Goal: Task Accomplishment & Management: Complete application form

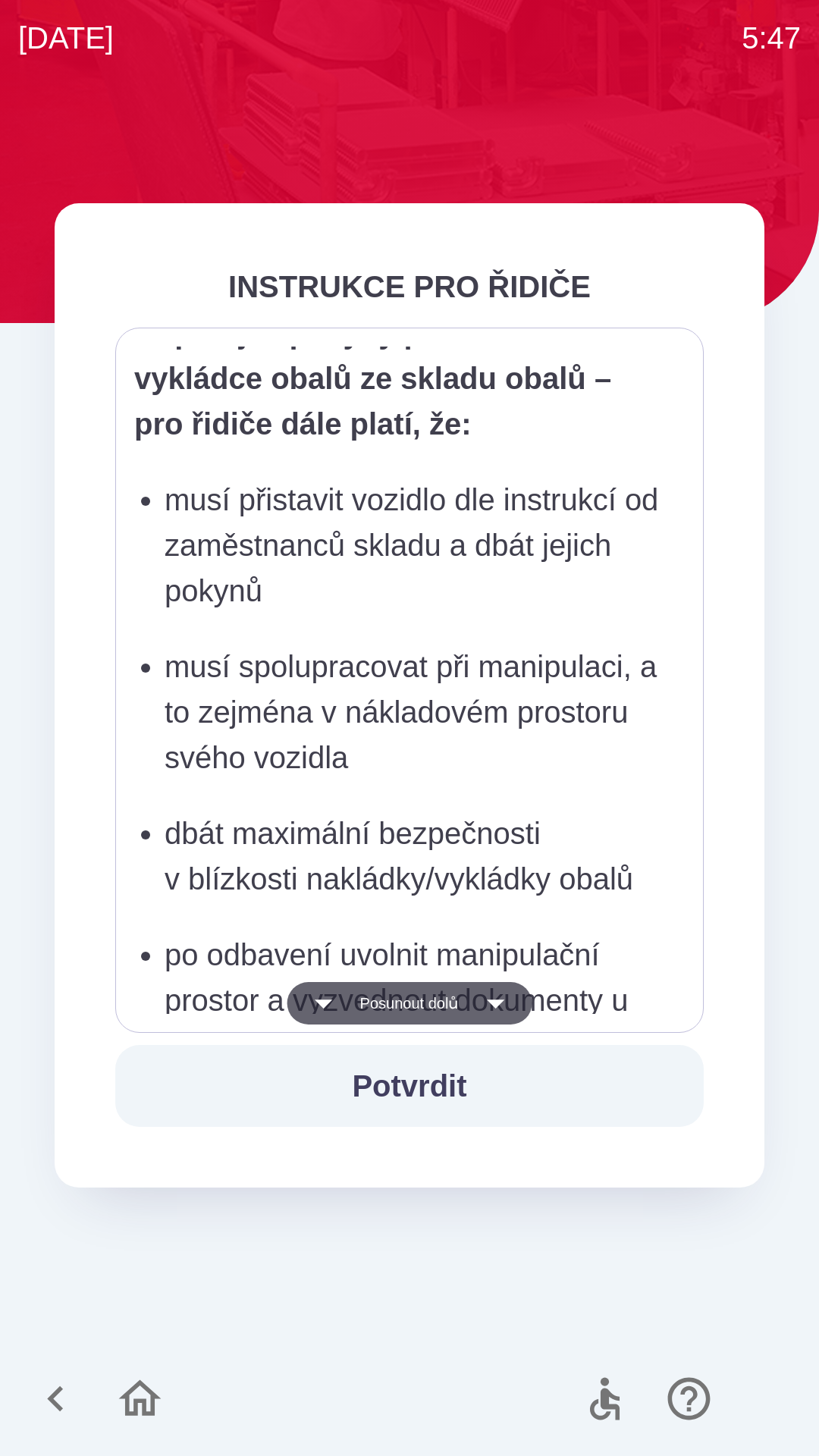
click at [304, 113] on p "po dokončení nakládky je povinen podepsat příslušné dokumenty, opustit sklad a …" at bounding box center [414, 44] width 499 height 137
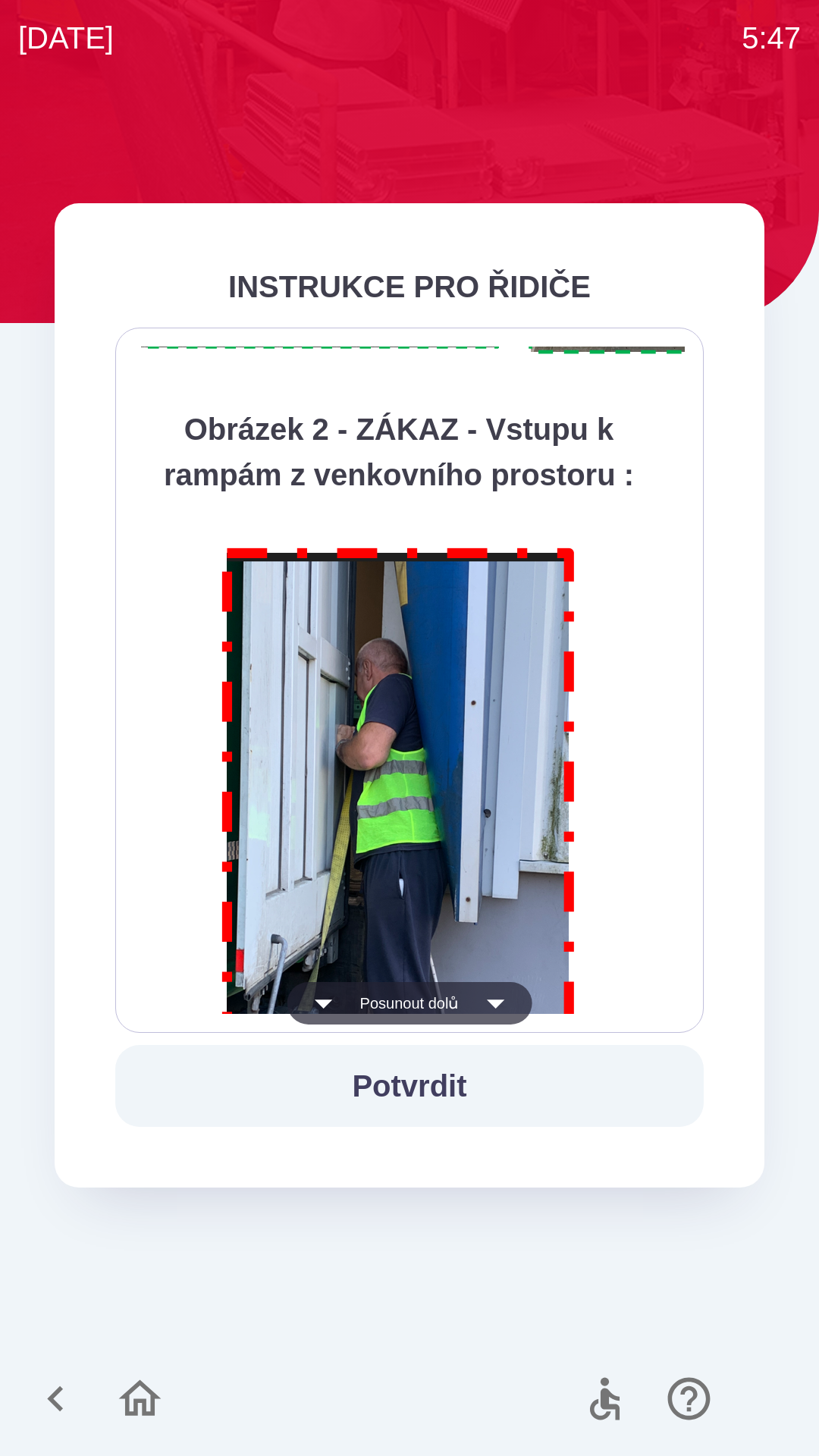
scroll to position [8523, 0]
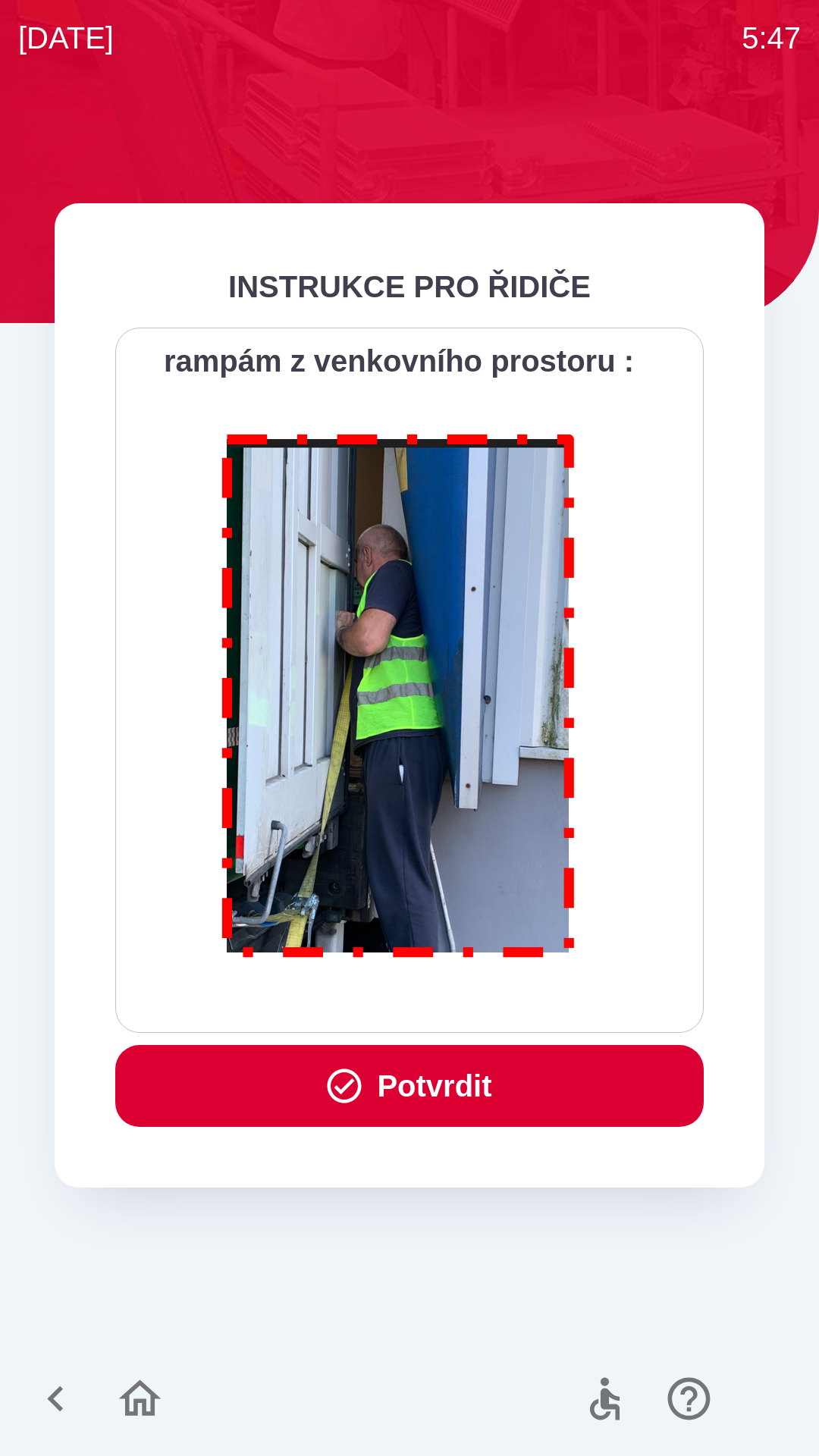
click at [431, 1083] on button "Potvrdit" at bounding box center [410, 1086] width 589 height 82
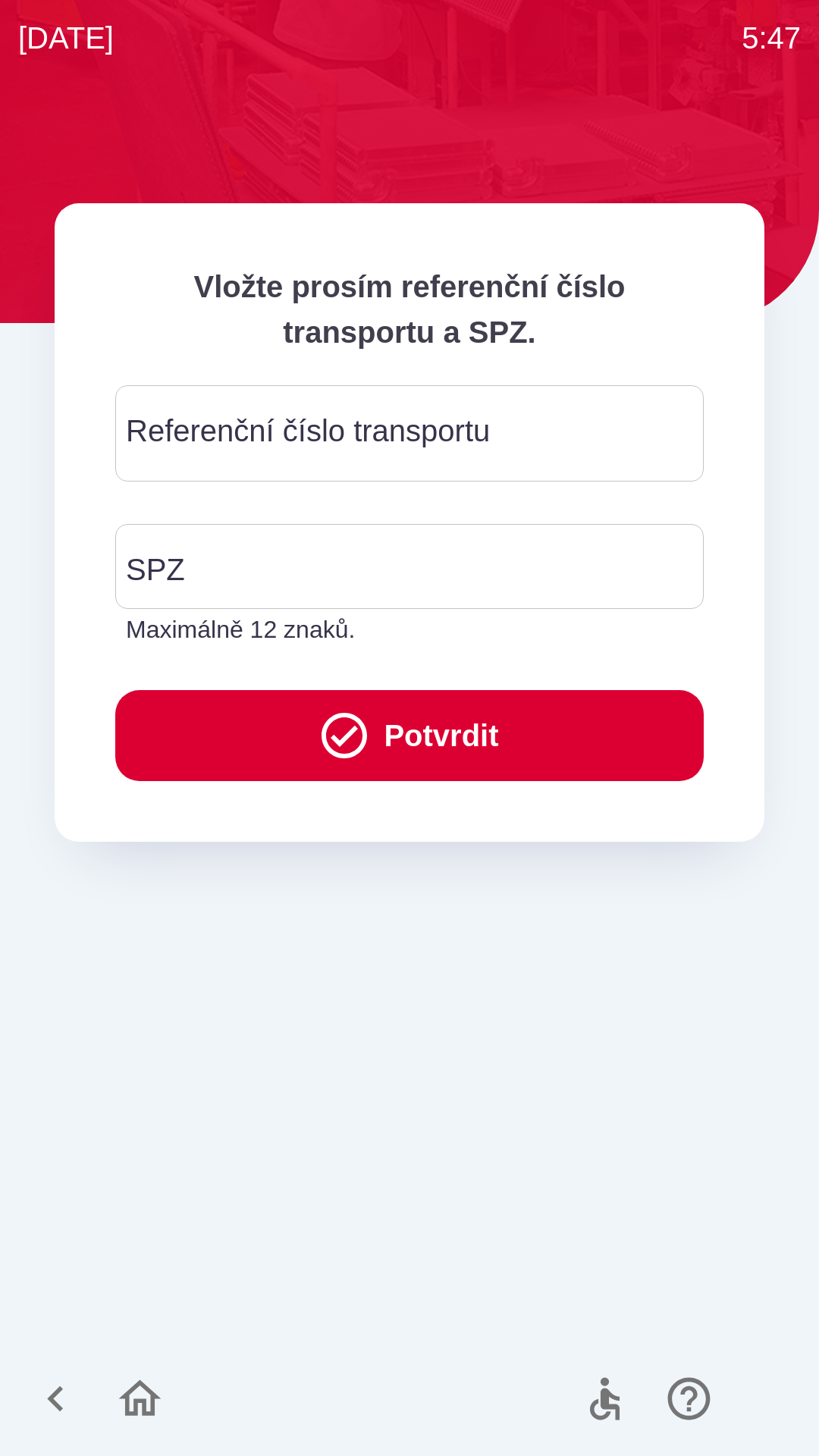
click at [217, 437] on div "Referenční číslo transportu Referenční číslo transportu" at bounding box center [410, 433] width 589 height 96
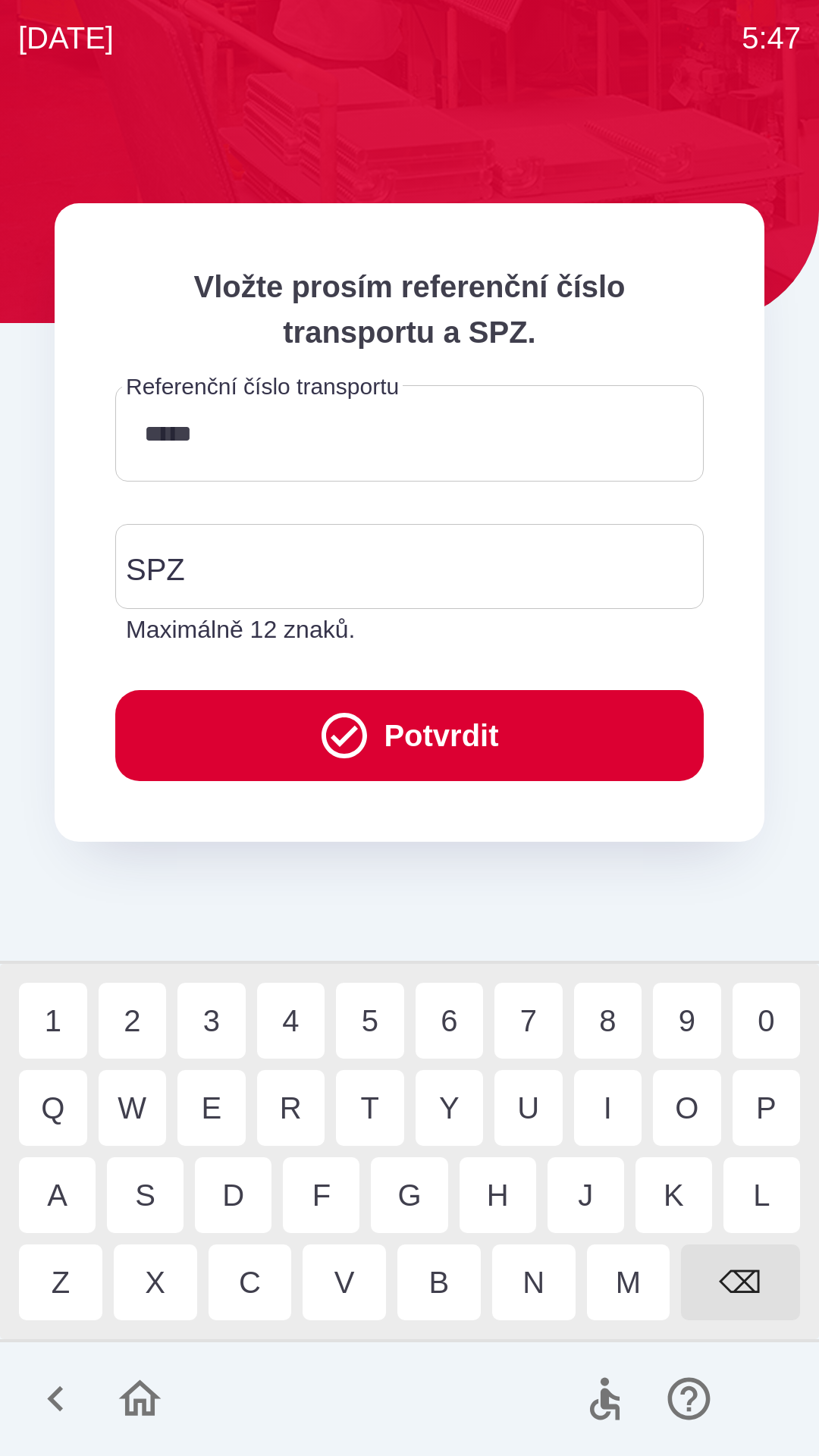
type input "******"
click at [221, 573] on input "SPZ" at bounding box center [398, 566] width 552 height 71
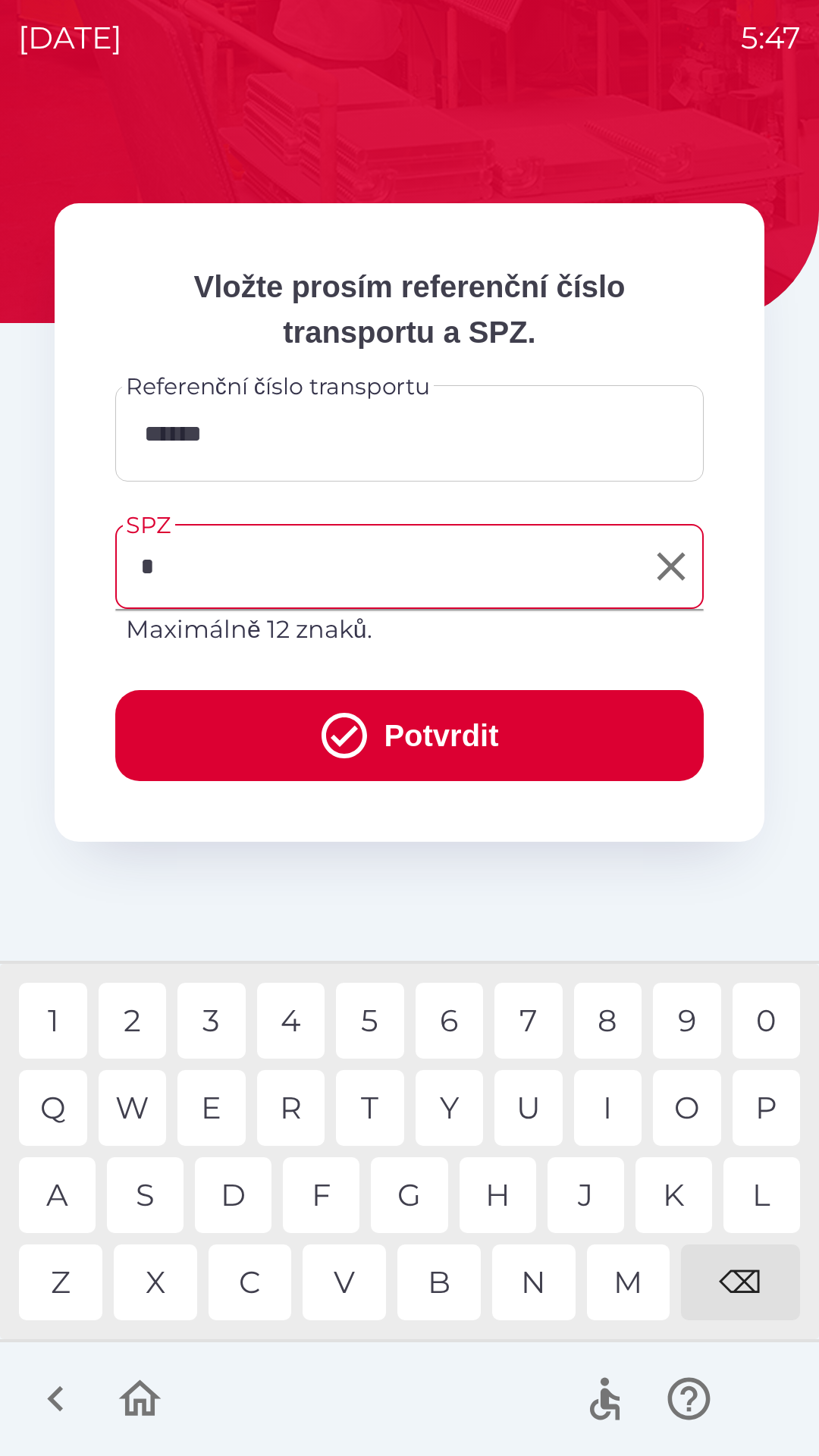
click at [298, 1019] on div "4" at bounding box center [291, 1021] width 68 height 76
click at [157, 1194] on div "S" at bounding box center [145, 1195] width 77 height 76
click at [632, 1274] on div "M" at bounding box center [628, 1282] width 83 height 76
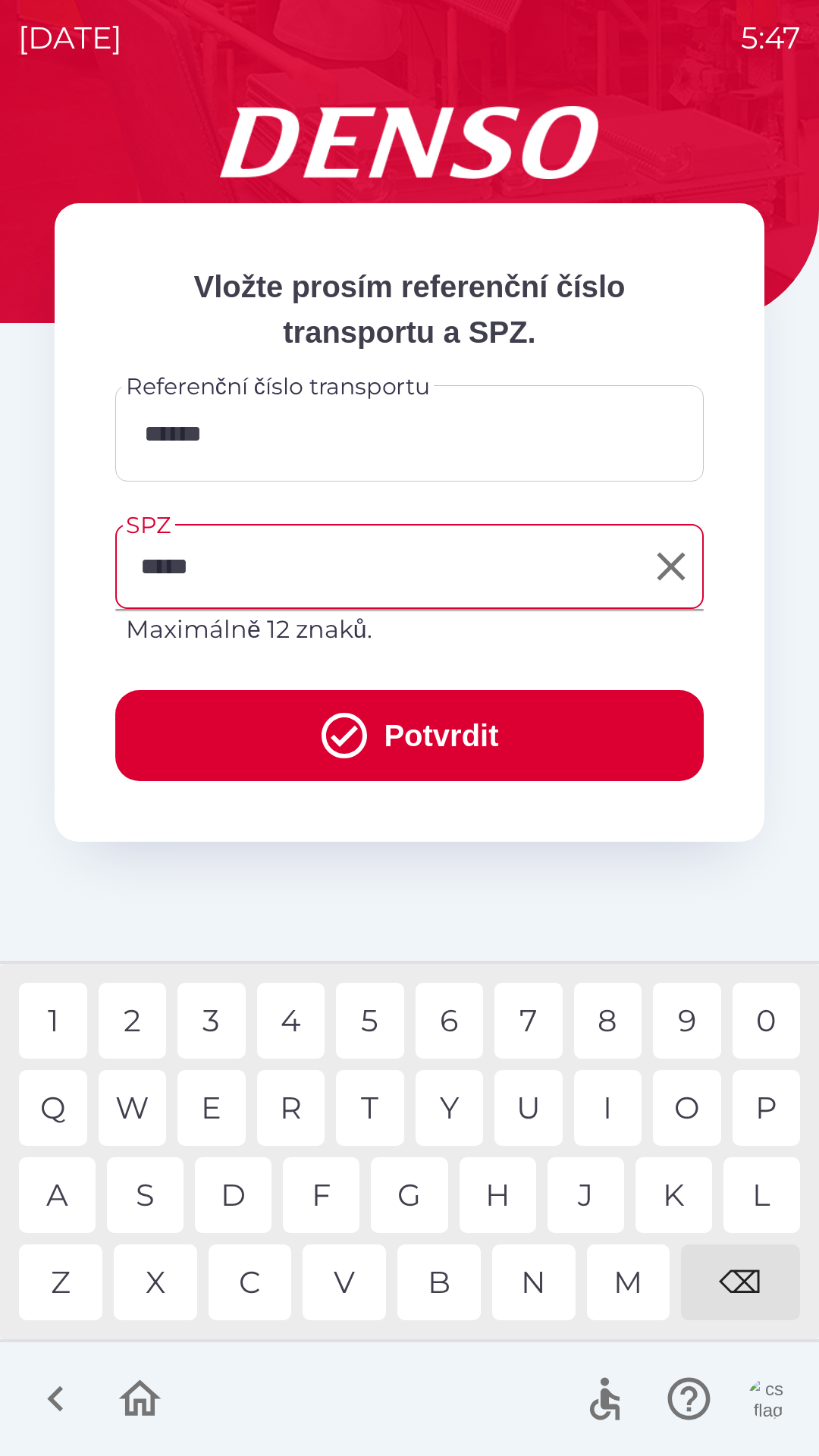
click at [373, 1002] on div "5" at bounding box center [370, 1021] width 68 height 76
click at [605, 1012] on div "8" at bounding box center [608, 1021] width 68 height 76
type input "*******"
click at [268, 725] on button "Potvrdit" at bounding box center [410, 736] width 589 height 91
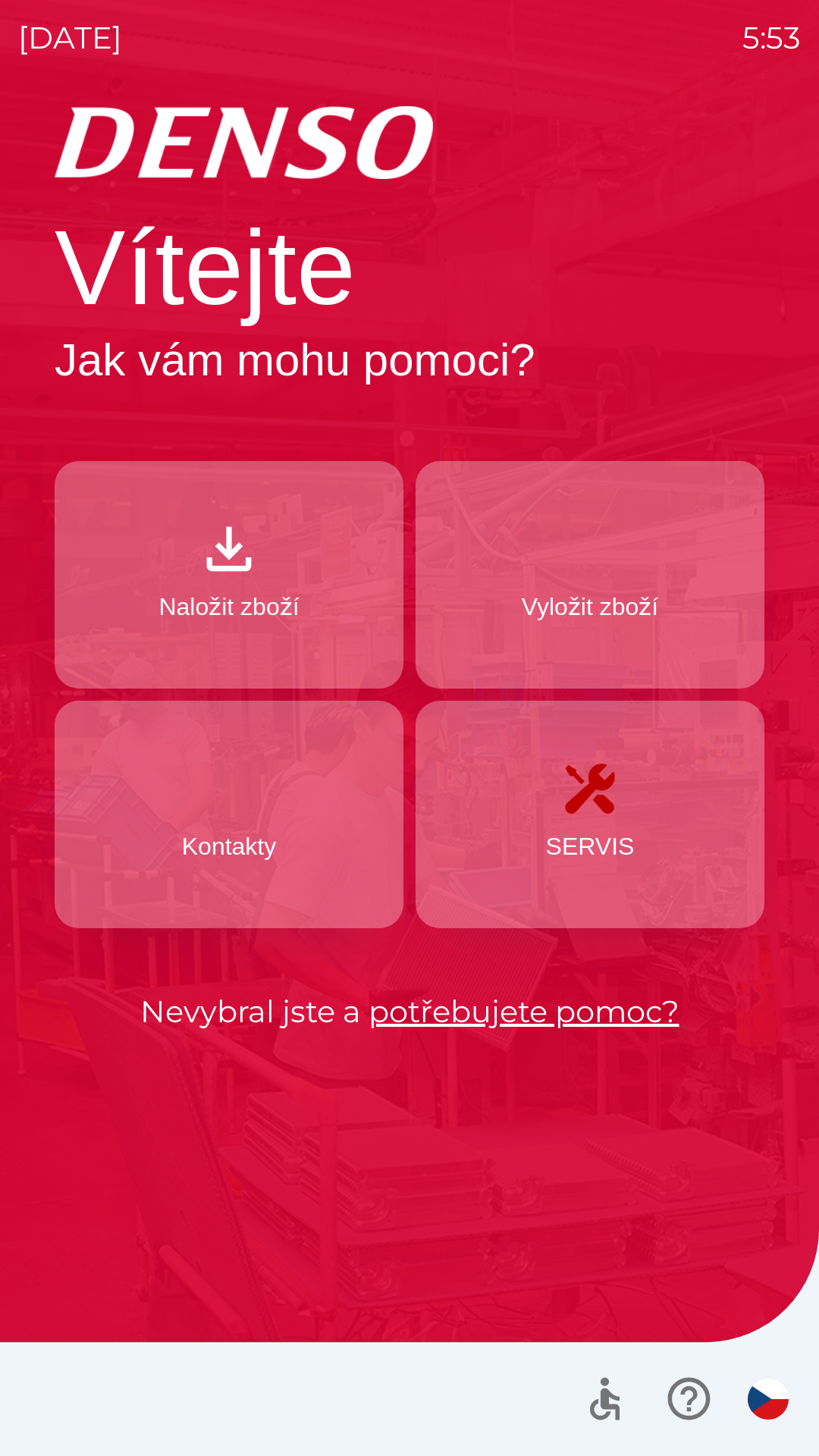
click at [282, 592] on p "Naložit zboží" at bounding box center [228, 606] width 140 height 37
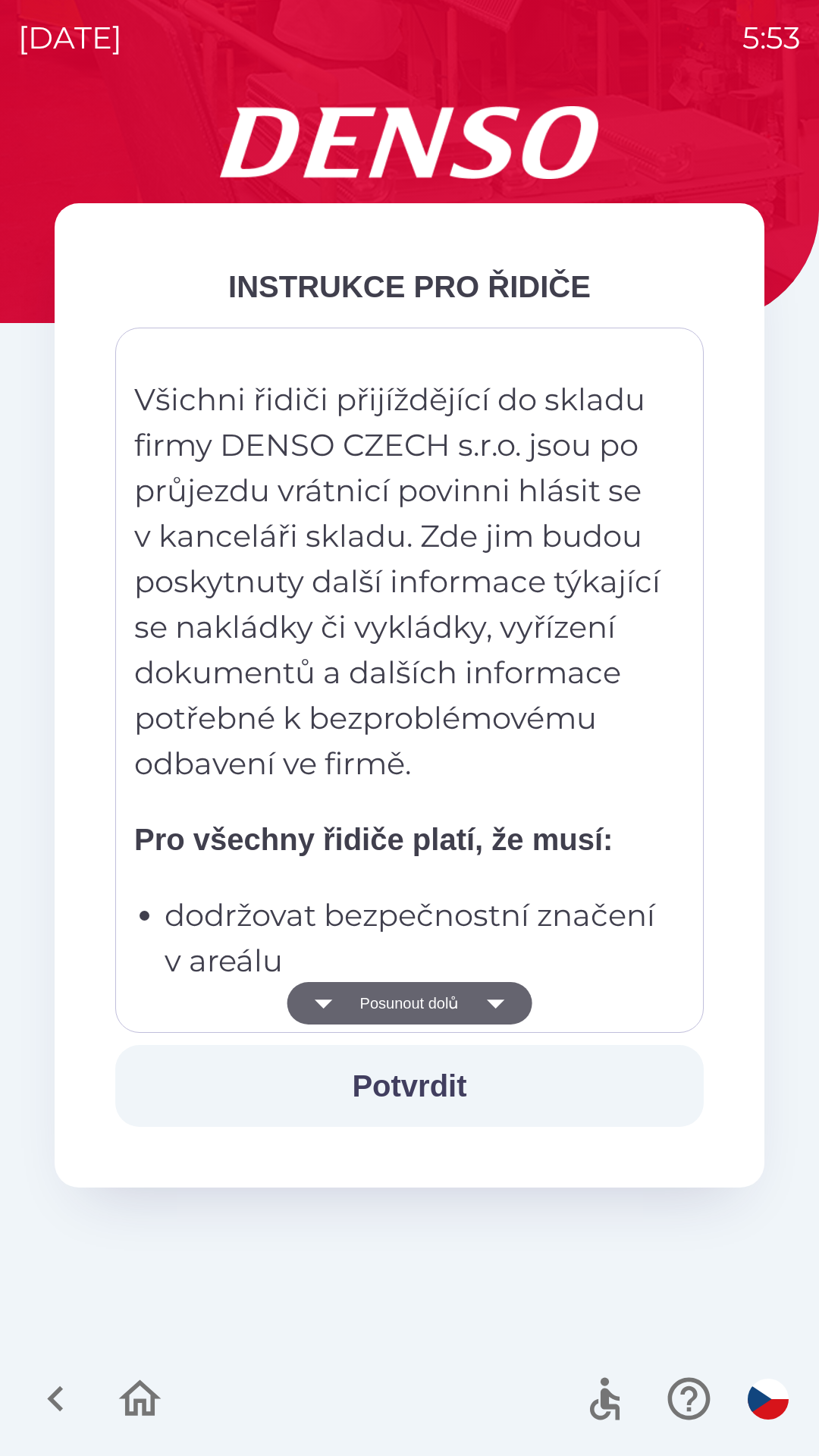
click at [424, 1000] on button "Posunout dolů" at bounding box center [410, 1004] width 245 height 43
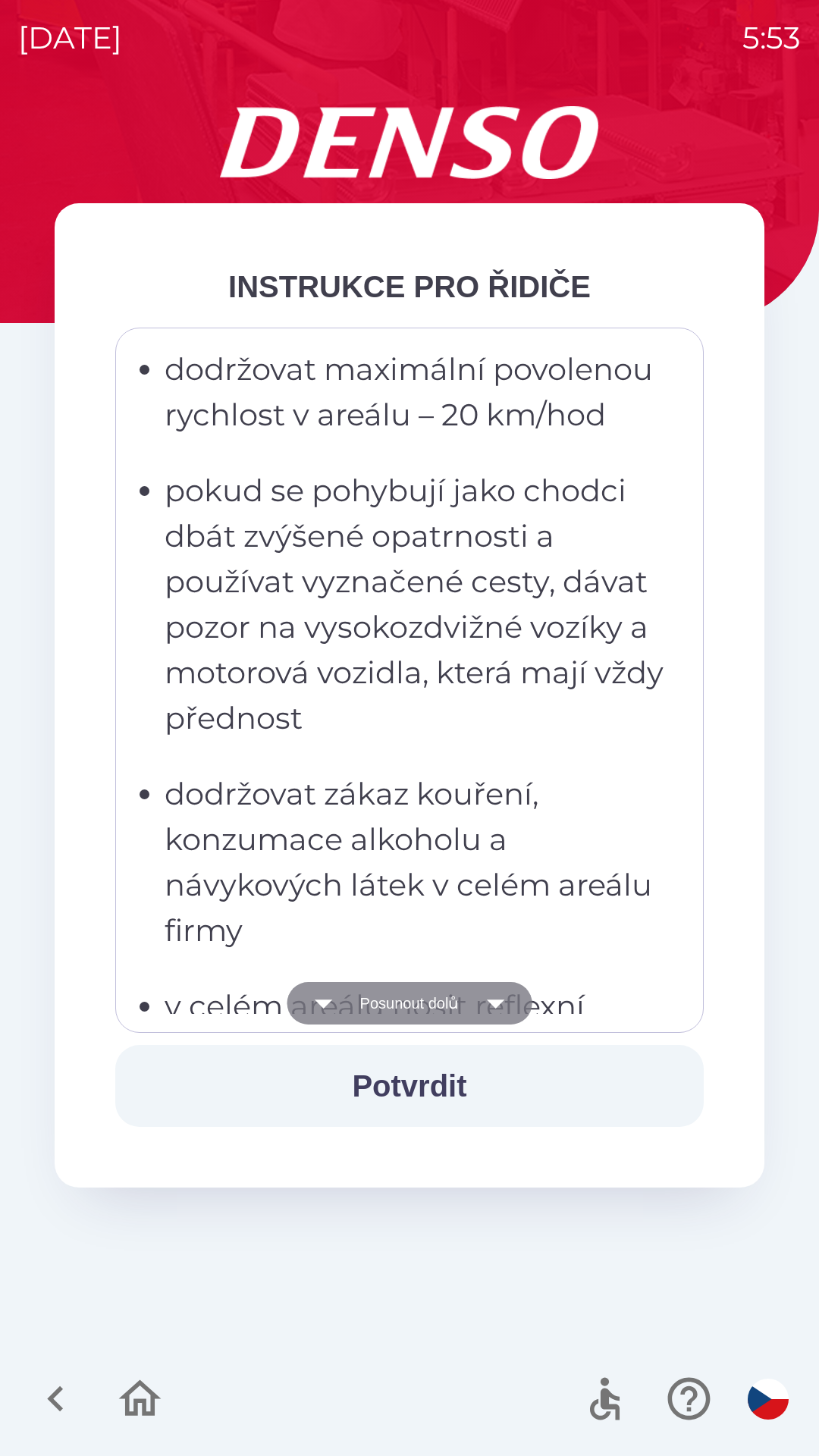
click at [494, 1004] on icon "button" at bounding box center [495, 1004] width 43 height 43
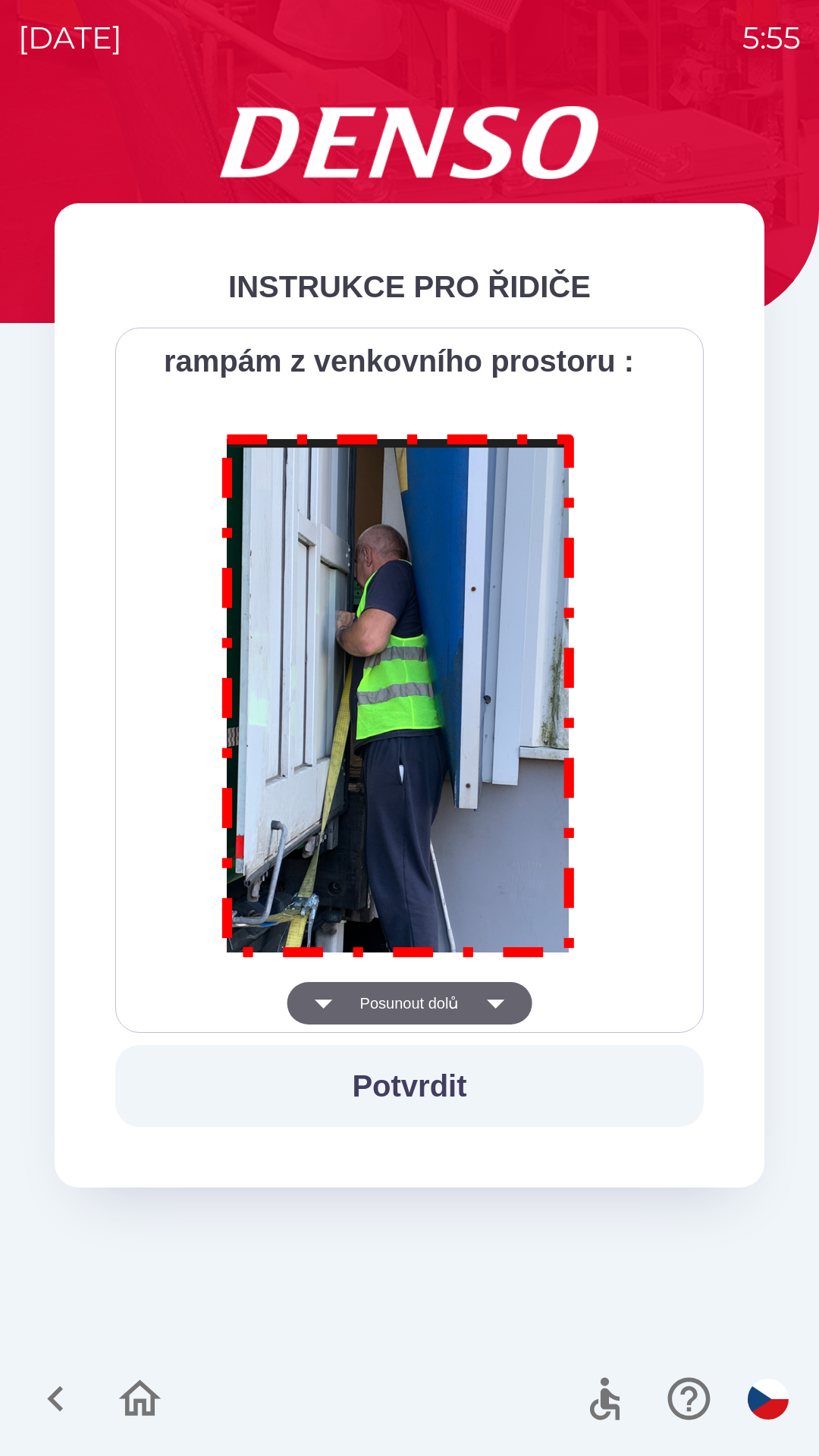
scroll to position [8523, 0]
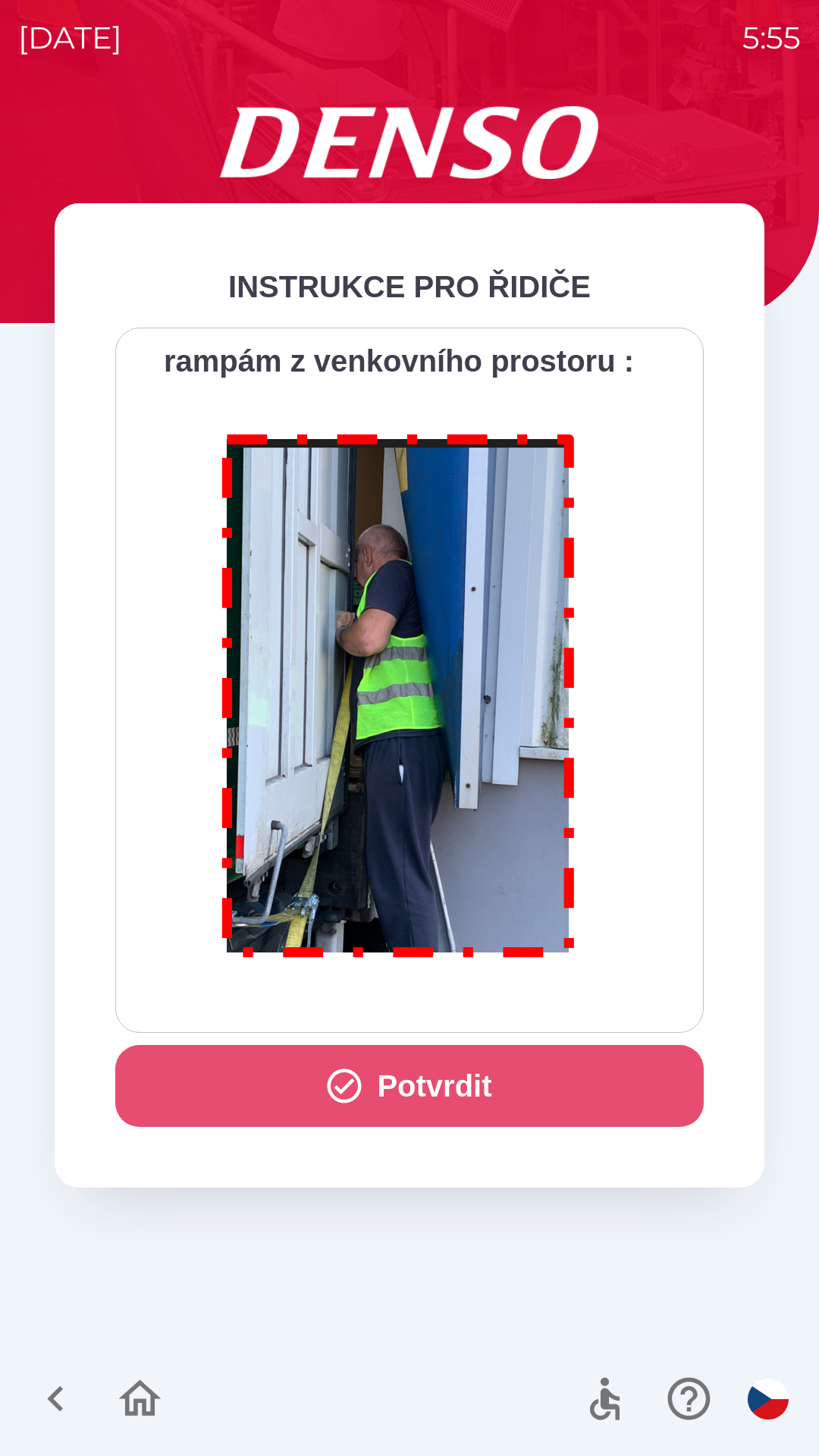
click at [445, 1100] on button "Potvrdit" at bounding box center [410, 1086] width 589 height 82
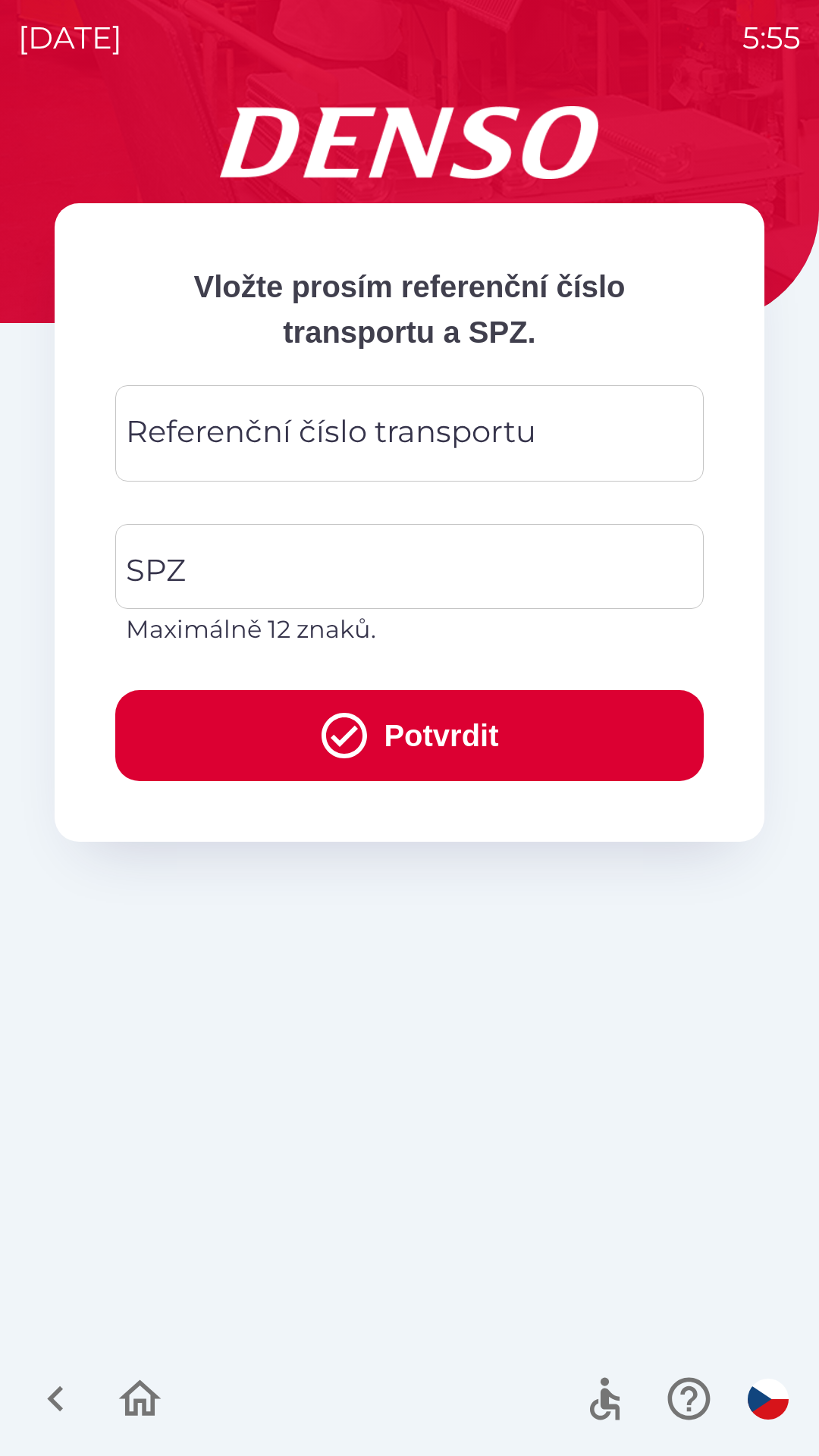
click at [464, 431] on div "Referenční číslo transportu Referenční číslo transportu" at bounding box center [410, 433] width 589 height 96
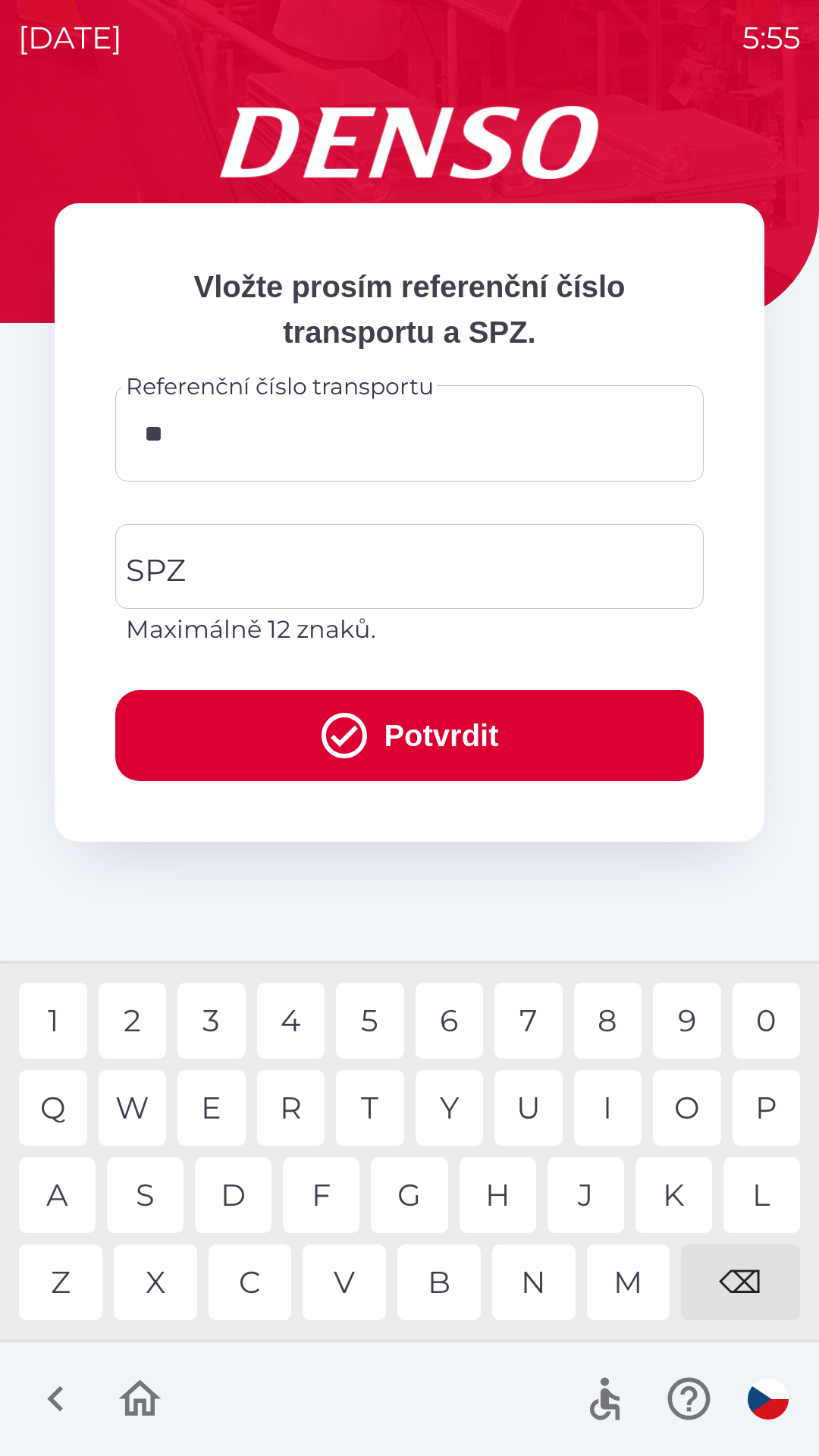
click at [768, 1015] on div "0" at bounding box center [766, 1021] width 68 height 76
click at [138, 1017] on div "2" at bounding box center [133, 1021] width 68 height 76
click at [373, 1030] on div "5" at bounding box center [370, 1021] width 68 height 76
click at [767, 1012] on div "0" at bounding box center [766, 1021] width 68 height 76
click at [759, 1023] on div "0" at bounding box center [766, 1021] width 68 height 76
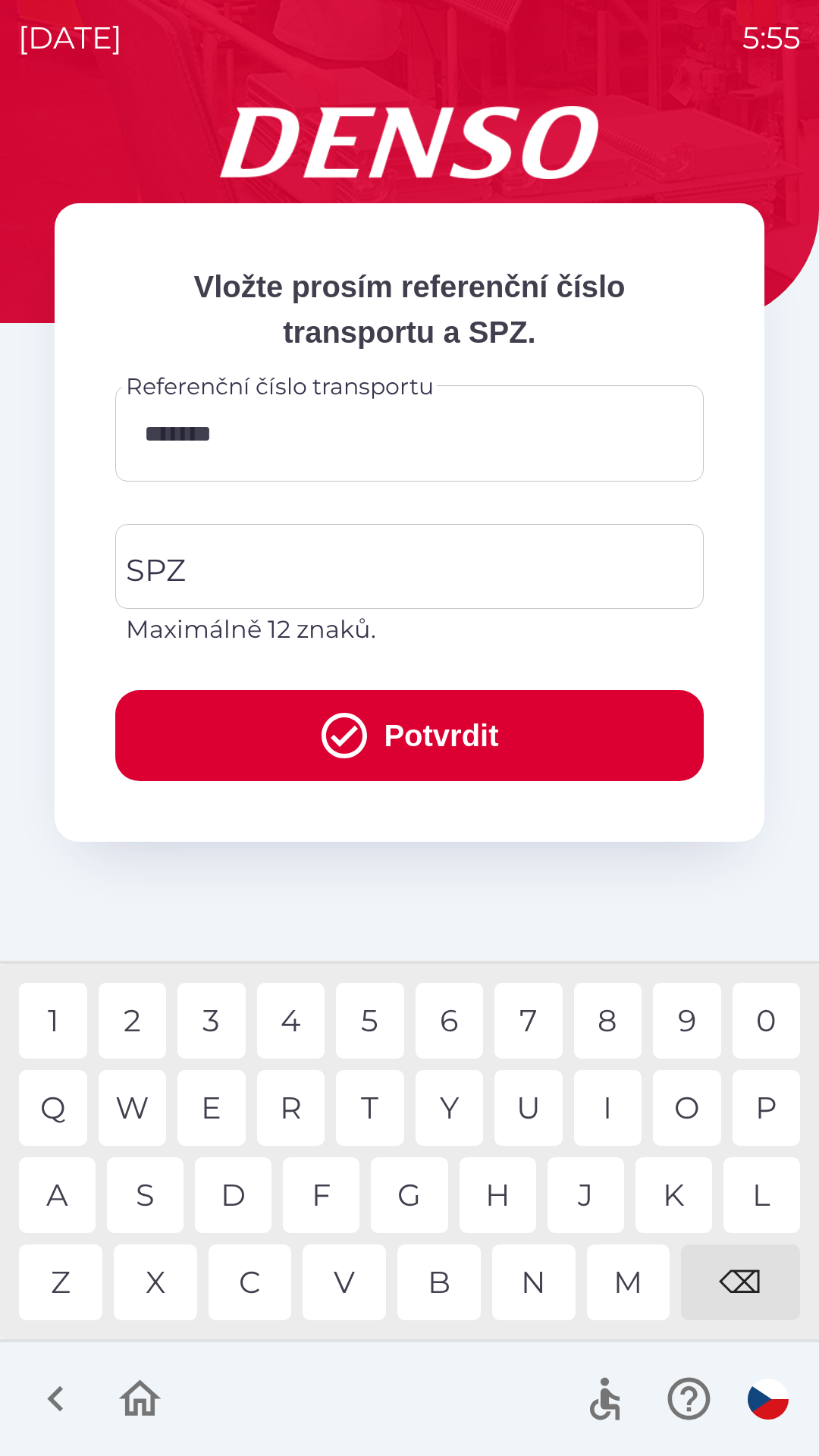
type input "********"
click at [415, 574] on input "SPZ" at bounding box center [398, 566] width 552 height 71
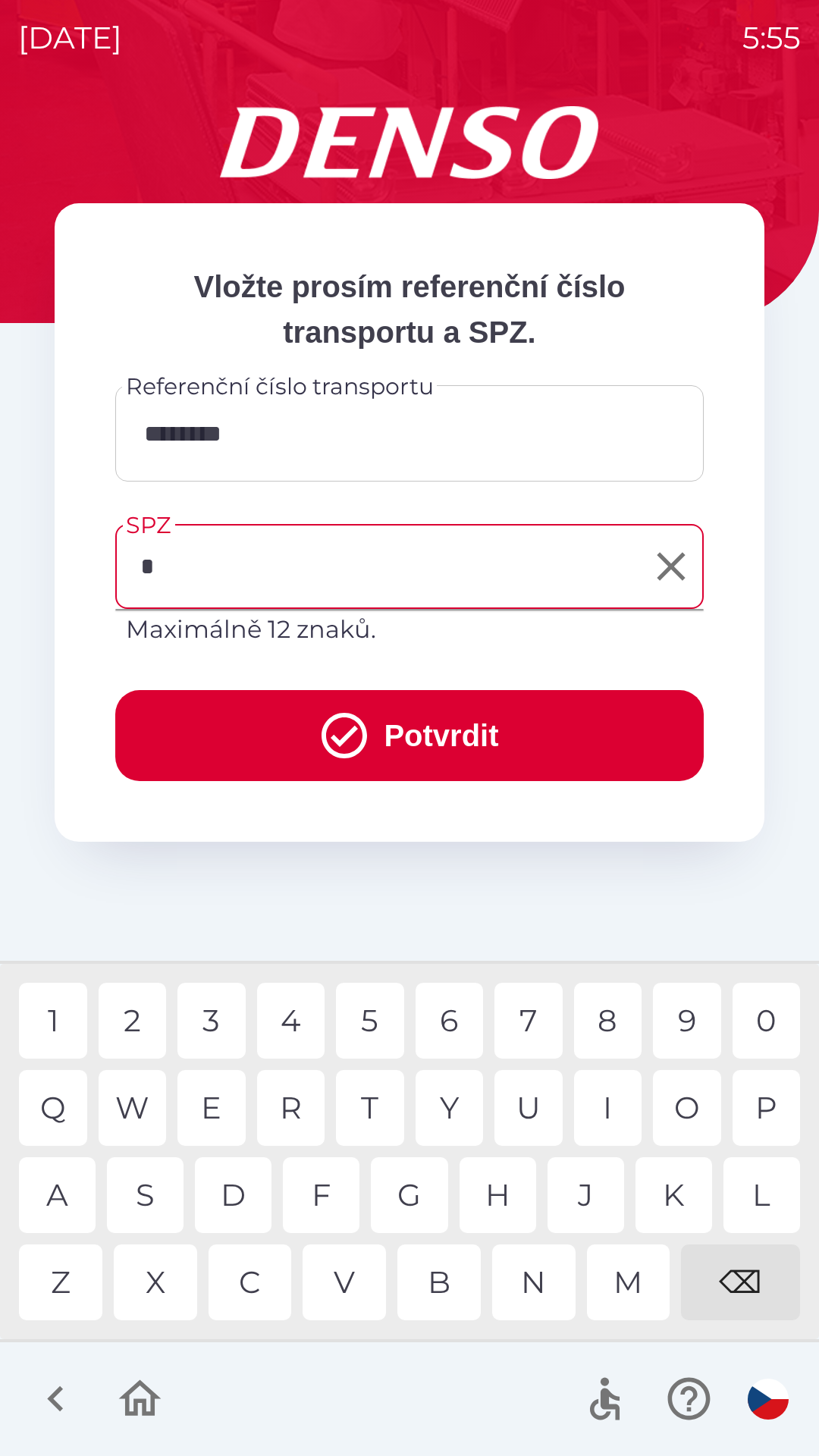
click at [608, 1020] on div "8" at bounding box center [608, 1021] width 68 height 76
click at [50, 1193] on div "A" at bounding box center [57, 1195] width 77 height 76
click at [537, 1281] on div "N" at bounding box center [534, 1282] width 83 height 76
click at [369, 1017] on div "5" at bounding box center [370, 1021] width 68 height 76
click at [685, 1025] on div "9" at bounding box center [687, 1021] width 68 height 76
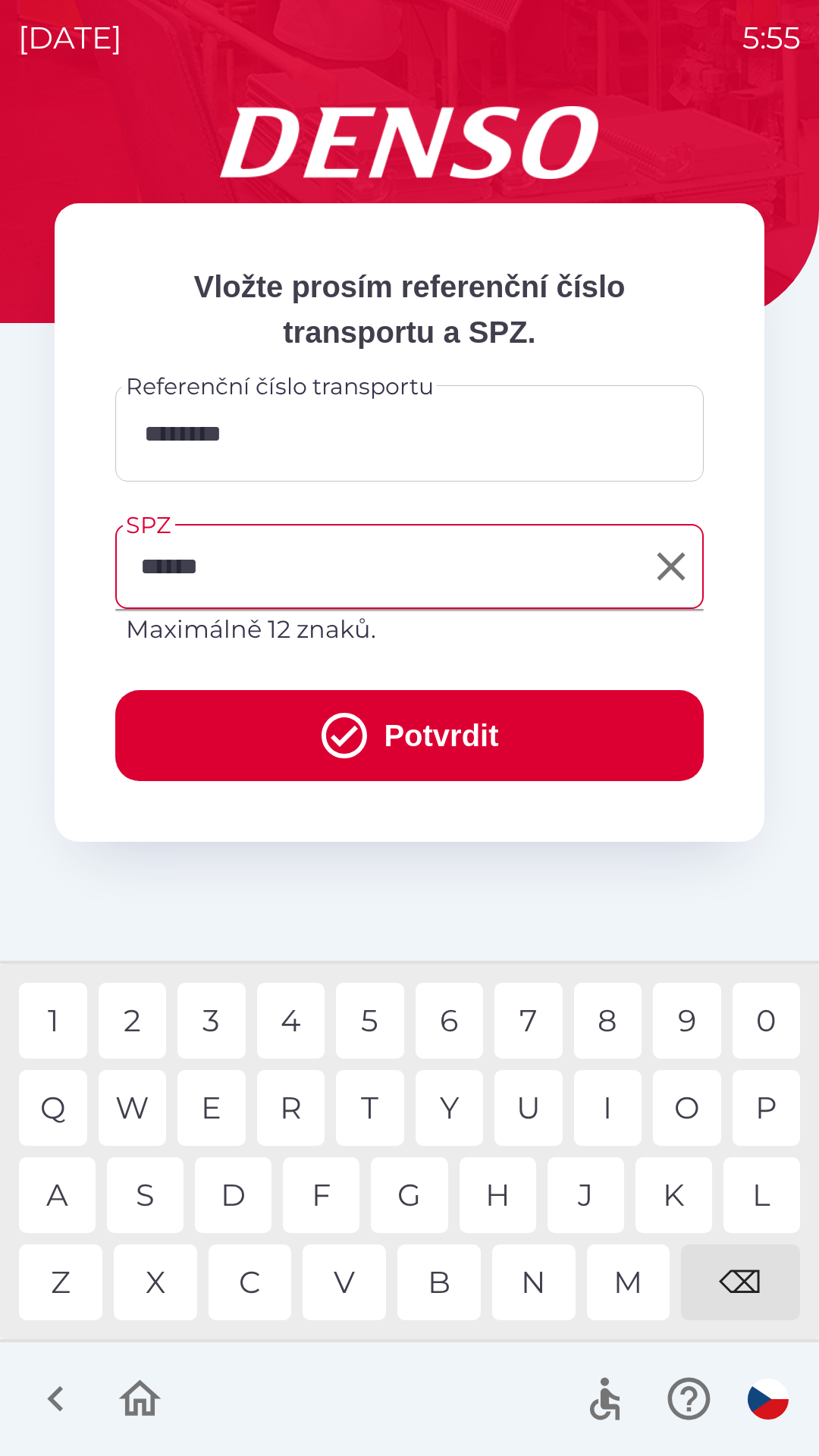
click at [283, 1006] on div "4" at bounding box center [291, 1021] width 68 height 76
type input "*******"
click at [768, 1019] on div "0" at bounding box center [766, 1021] width 68 height 76
click at [429, 742] on button "Potvrdit" at bounding box center [410, 736] width 589 height 91
